Goal: Task Accomplishment & Management: Use online tool/utility

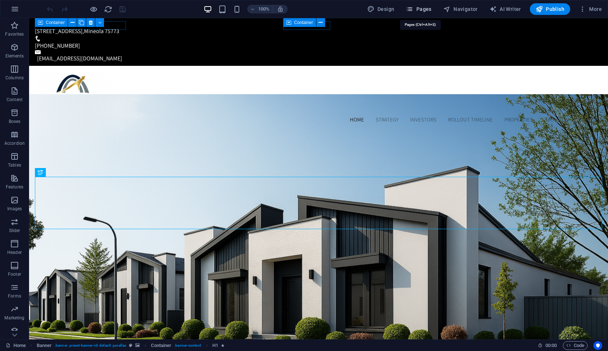
click at [27, 10] on span "Pages" at bounding box center [418, 8] width 25 height 7
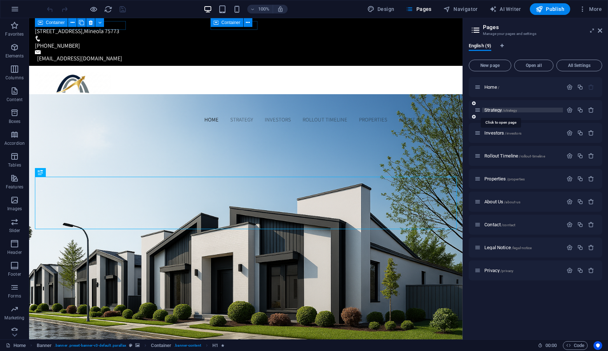
click at [27, 110] on span "Strategy /strategy" at bounding box center [500, 109] width 33 height 5
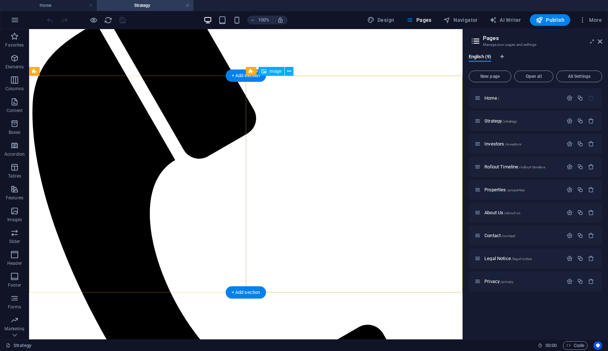
scroll to position [718, 0]
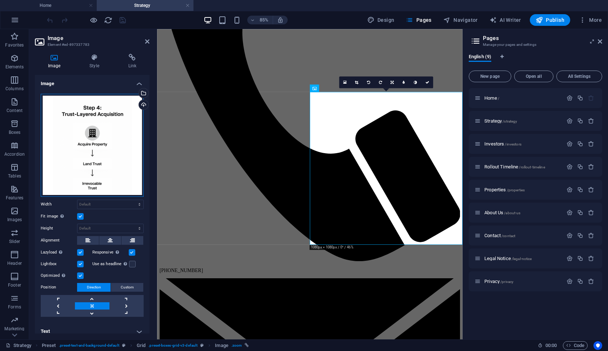
click at [27, 153] on div "Drag files here, click to choose files or select files from Files or our free s…" at bounding box center [92, 145] width 103 height 103
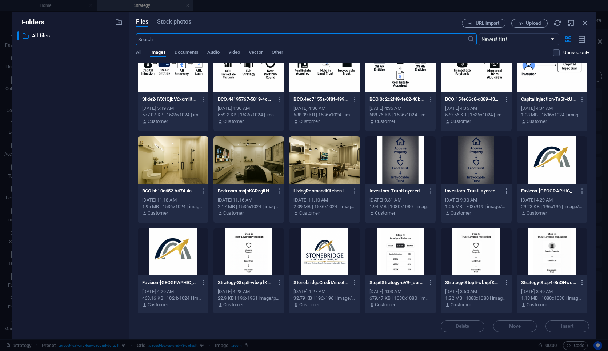
scroll to position [20, 0]
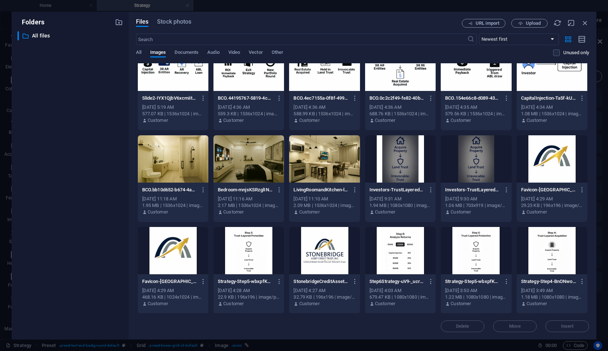
click at [27, 255] on div at bounding box center [552, 250] width 71 height 47
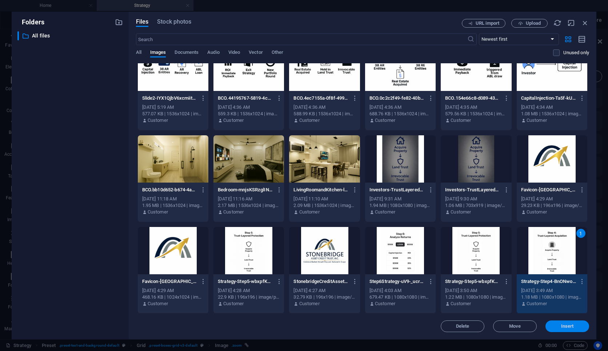
click at [27, 312] on button "Insert" at bounding box center [567, 326] width 44 height 12
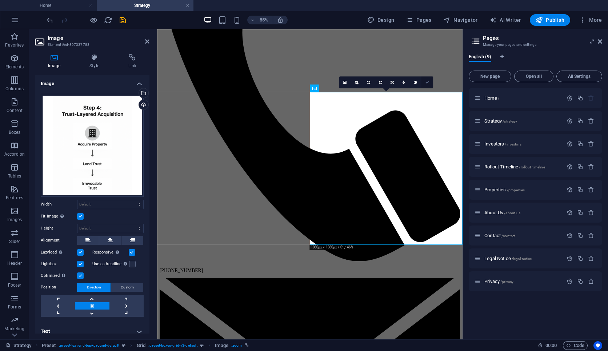
click at [27, 81] on icon at bounding box center [427, 82] width 4 height 4
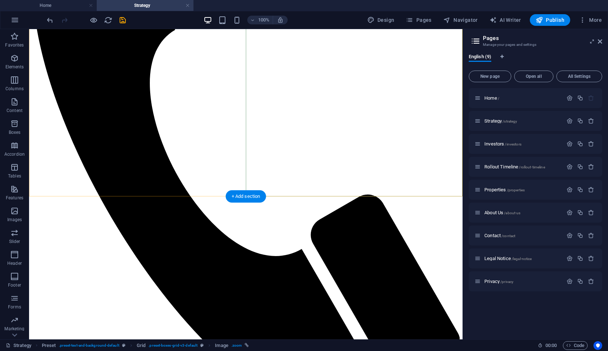
scroll to position [864, 0]
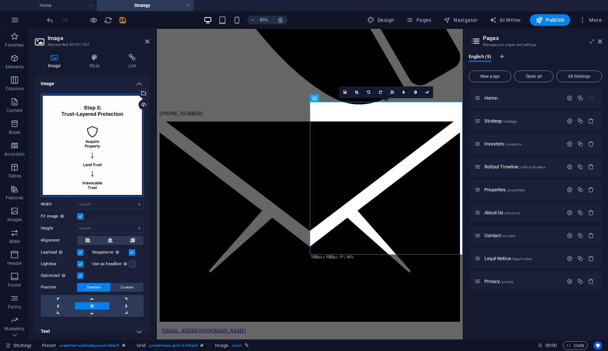
click at [27, 145] on div "Drag files here, click to choose files or select files from Files or our free s…" at bounding box center [92, 145] width 103 height 103
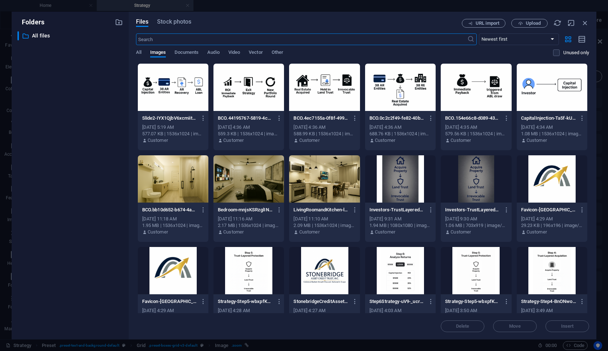
scroll to position [795, 0]
click at [27, 282] on div at bounding box center [476, 270] width 71 height 47
click at [27, 282] on div "1" at bounding box center [476, 270] width 71 height 47
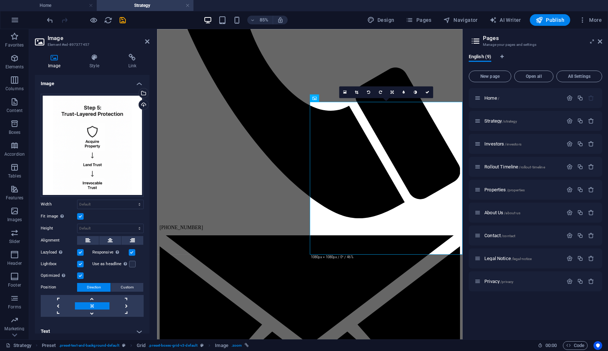
scroll to position [929, 0]
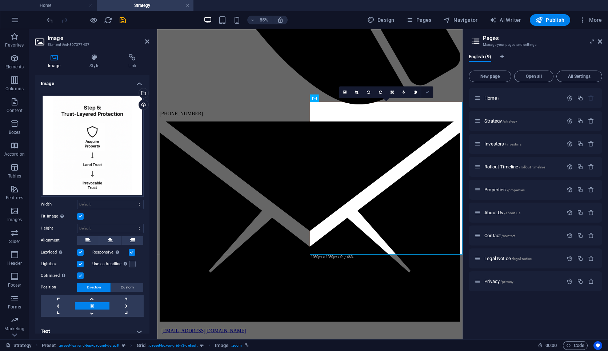
click at [27, 92] on icon at bounding box center [427, 92] width 4 height 4
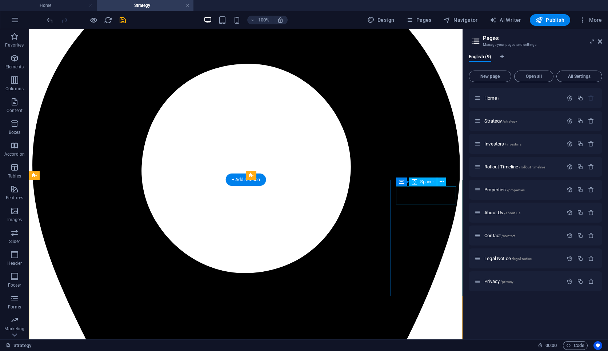
scroll to position [0, 0]
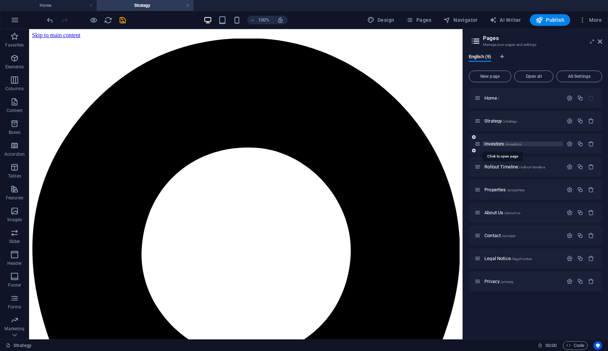
click at [27, 145] on span "Investors /investors" at bounding box center [502, 143] width 37 height 5
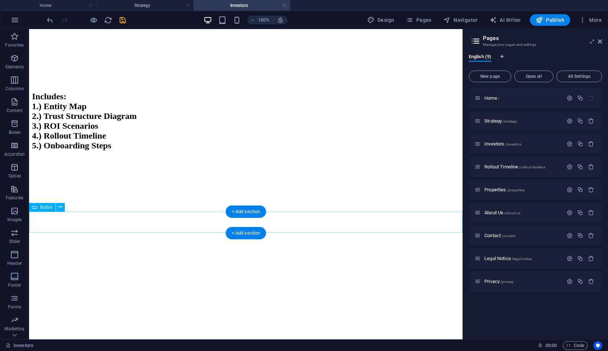
scroll to position [1375, 0]
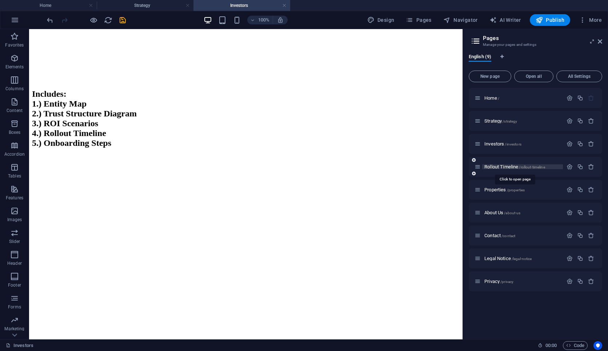
click at [27, 166] on span "Rollout Timeline /rollout-timeline" at bounding box center [514, 166] width 61 height 5
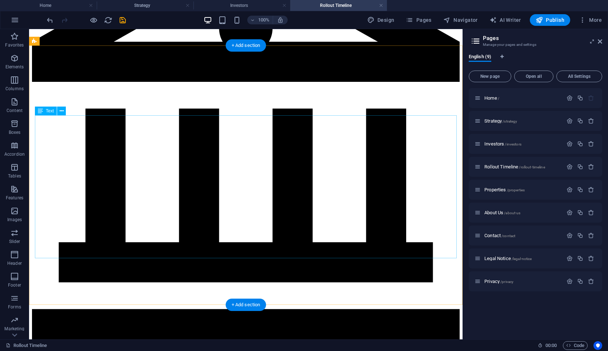
scroll to position [624, 0]
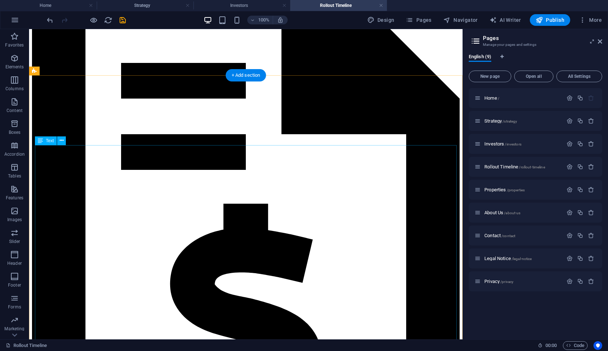
scroll to position [1131, 0]
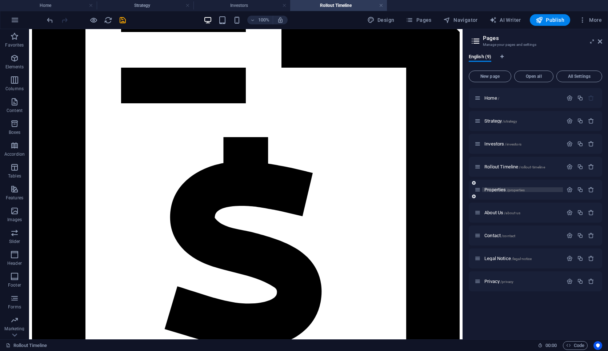
click at [27, 189] on span "Properties /properties" at bounding box center [504, 189] width 40 height 5
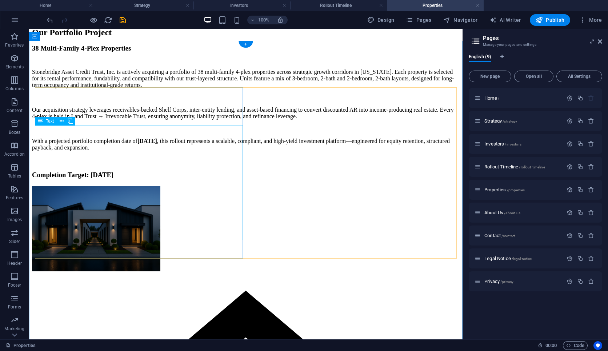
scroll to position [204, 0]
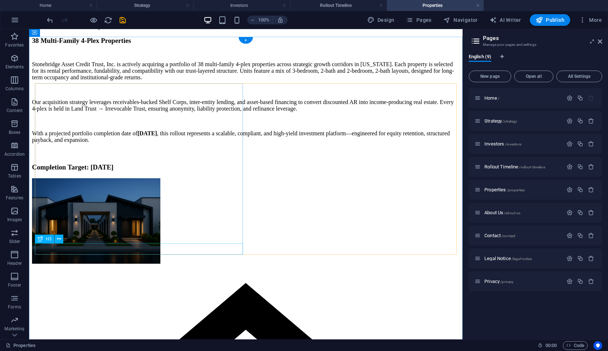
click at [27, 171] on div "Completion Target: September 2026" at bounding box center [245, 167] width 427 height 8
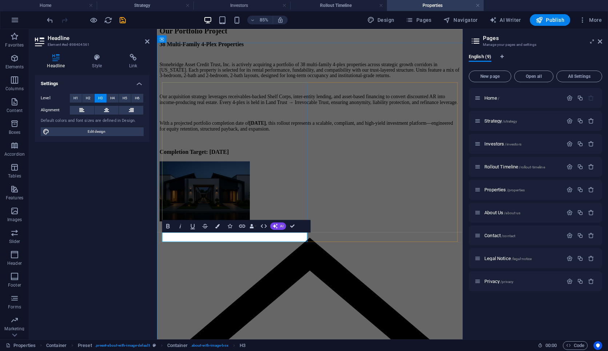
click at [27, 178] on h3 "Completion Target: September 2026" at bounding box center [336, 174] width 353 height 8
drag, startPoint x: 287, startPoint y: 274, endPoint x: 244, endPoint y: 275, distance: 42.9
click at [27, 178] on h3 "Completion Target: September 2026" at bounding box center [336, 174] width 353 height 8
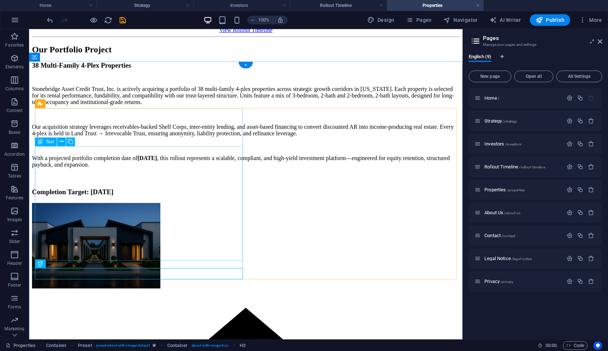
click at [27, 168] on div "Stonebridge Asset Credit Trust, Inc. is actively acquiring a portfolio of 38 mu…" at bounding box center [245, 127] width 427 height 82
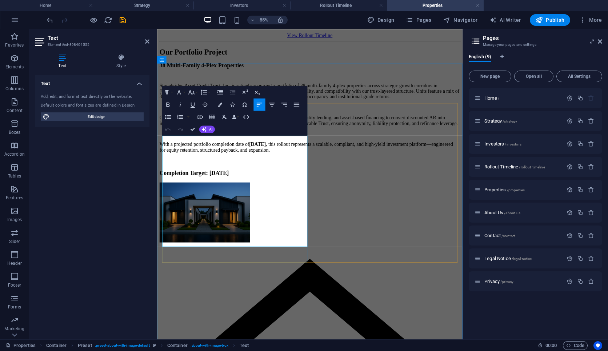
drag, startPoint x: 290, startPoint y: 265, endPoint x: 266, endPoint y: 268, distance: 24.2
click at [27, 168] on strong "September 2026" at bounding box center [275, 164] width 20 height 6
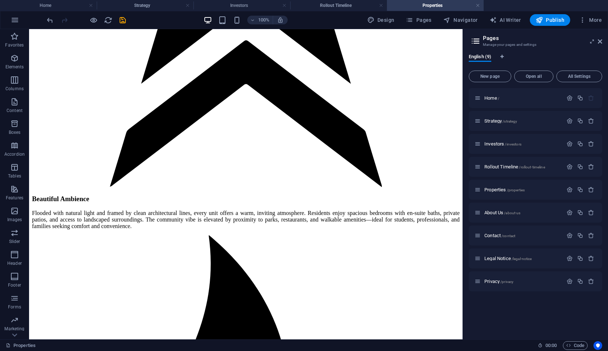
scroll to position [1164, 0]
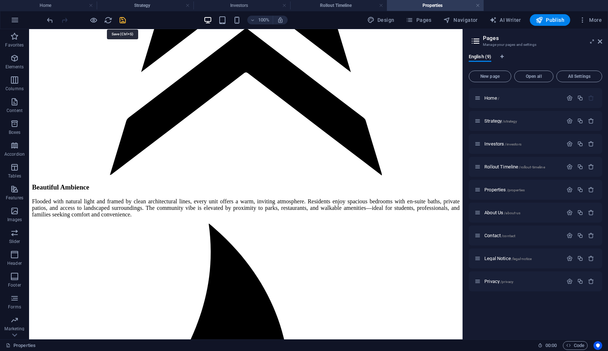
click at [27, 22] on icon "save" at bounding box center [122, 20] width 8 height 8
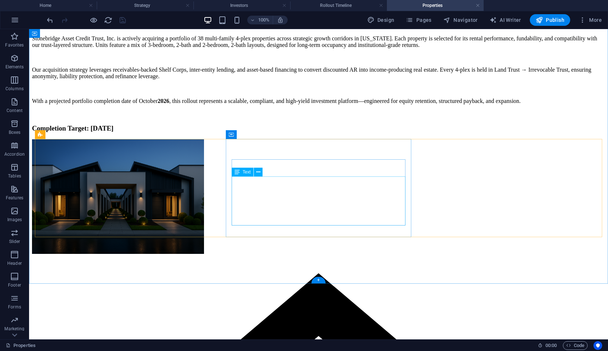
scroll to position [159, 0]
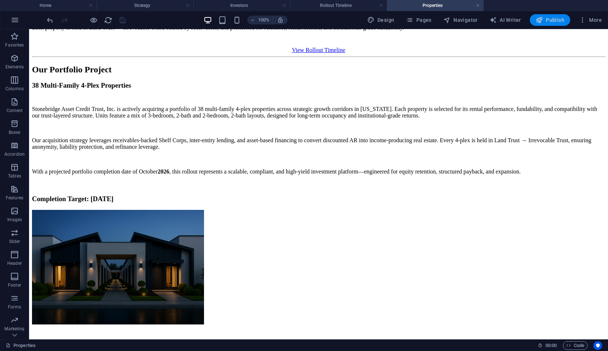
click at [27, 21] on span "Publish" at bounding box center [549, 19] width 29 height 7
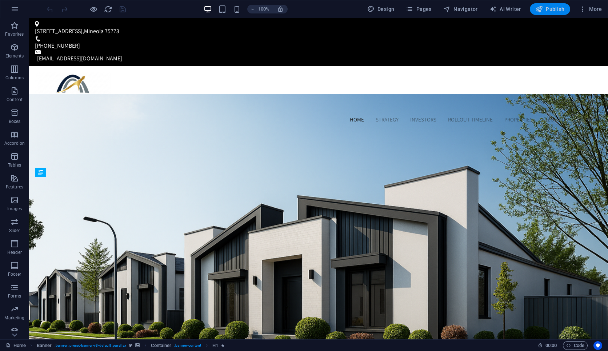
click at [552, 11] on span "Publish" at bounding box center [549, 8] width 29 height 7
